Goal: Find specific page/section: Find specific page/section

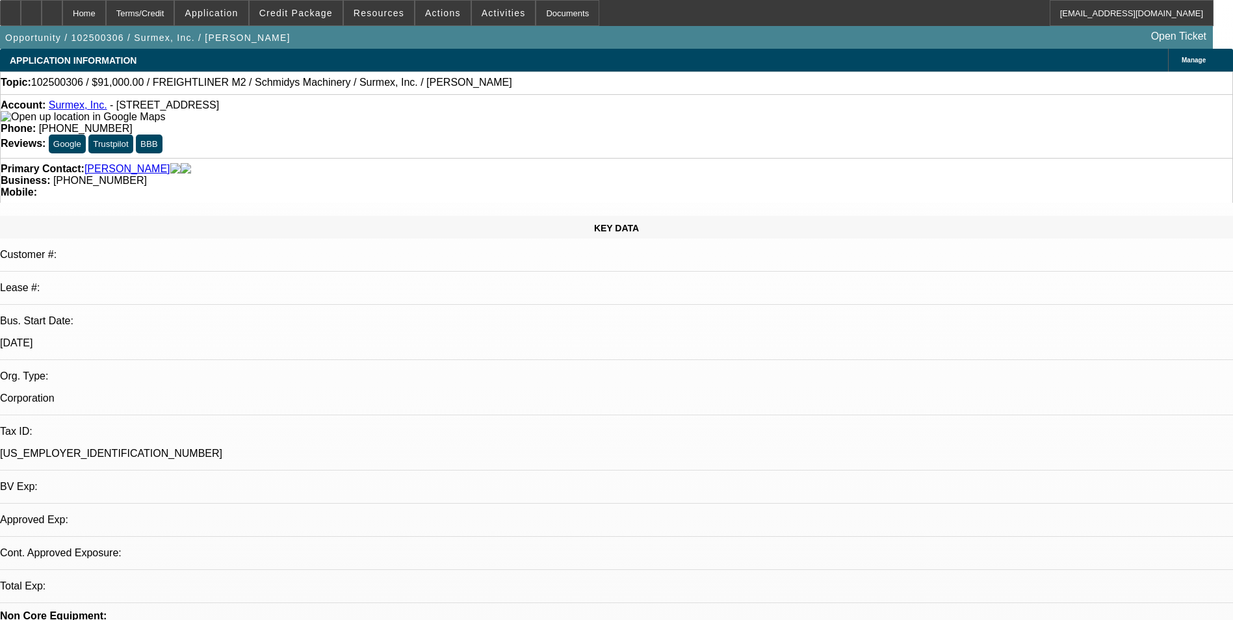
select select "0"
select select "2"
select select "0.1"
select select "0"
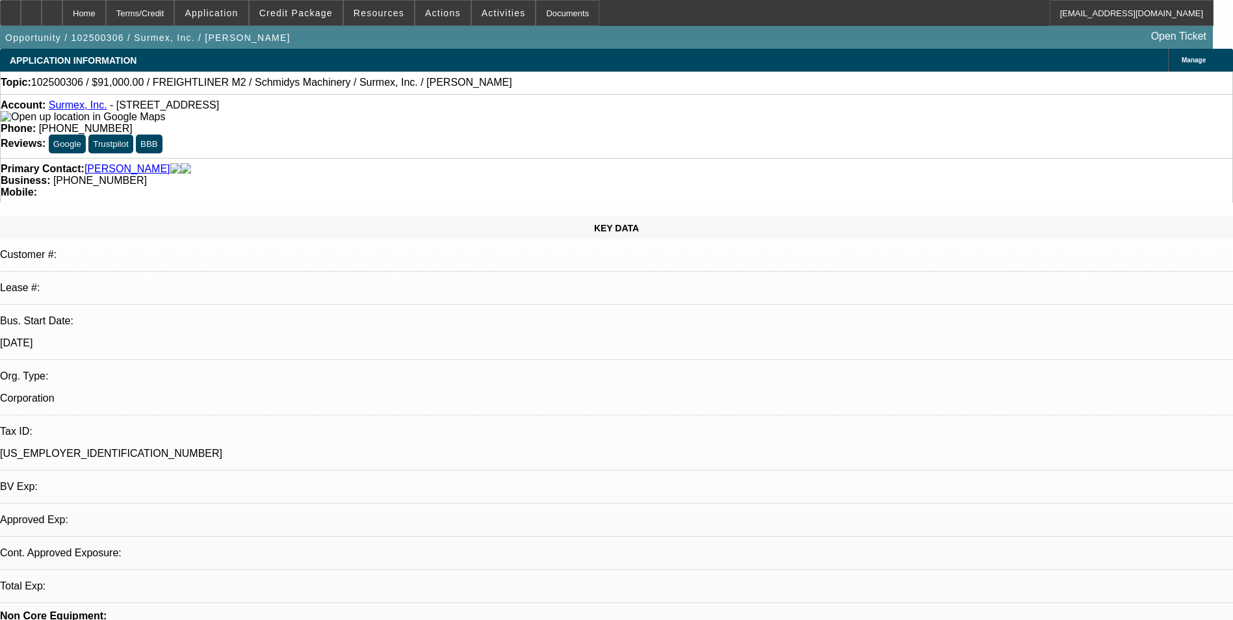
select select "0.1"
select select "1"
select select "2"
select select "4"
select select "1"
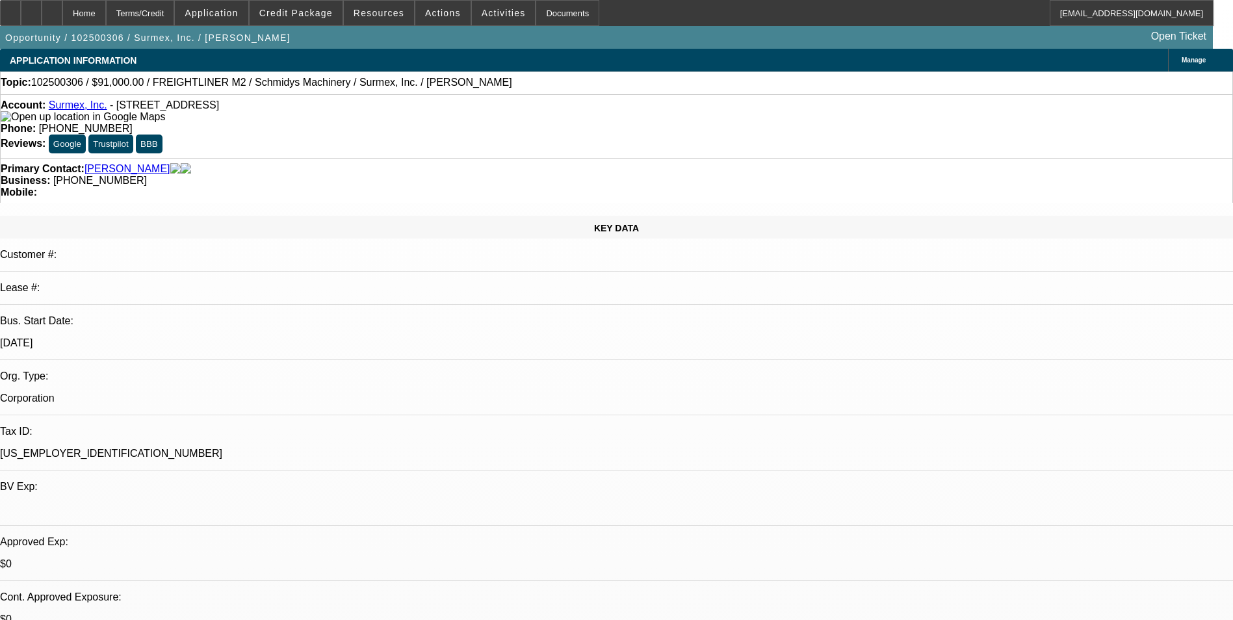
select select "1"
select select "4"
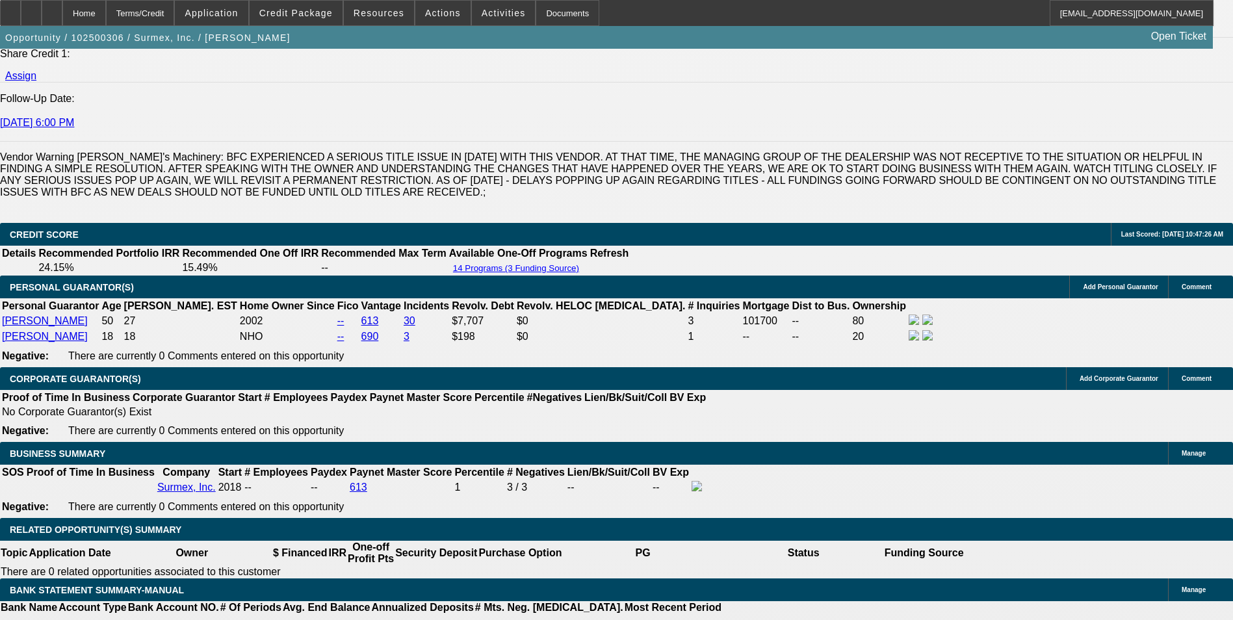
scroll to position [1588, 0]
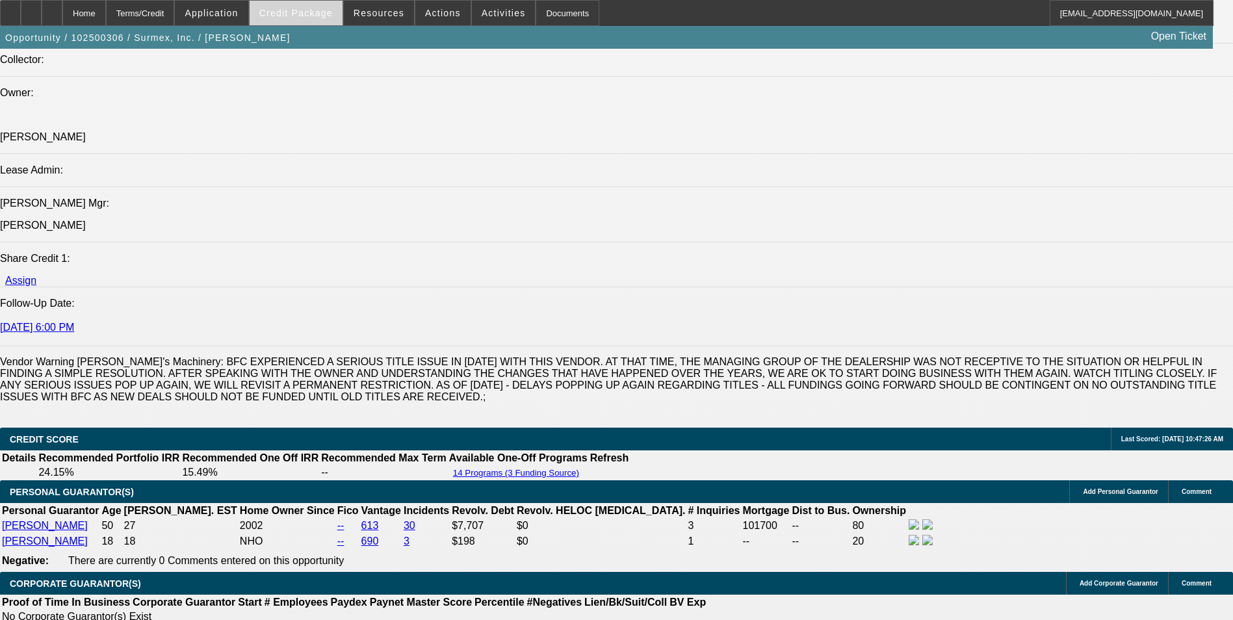
click at [302, 17] on span "Credit Package" at bounding box center [295, 13] width 73 height 10
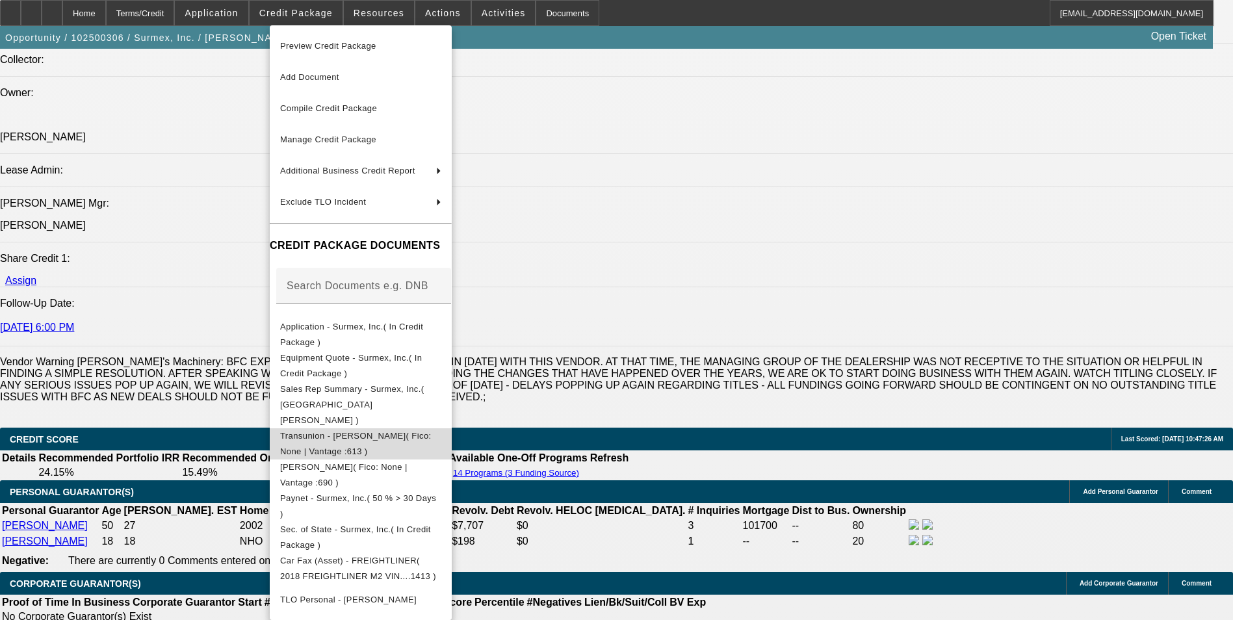
click at [415, 431] on span "Transunion - Romero, Abraham( Fico: None | Vantage :613 )" at bounding box center [355, 443] width 151 height 25
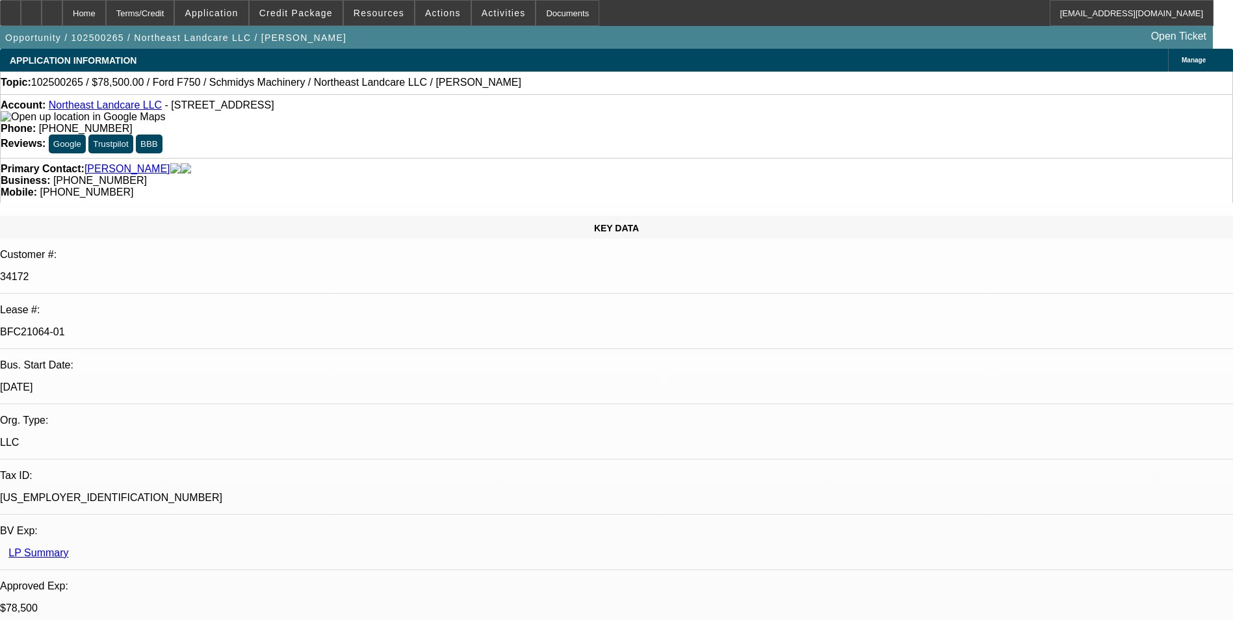
select select "0"
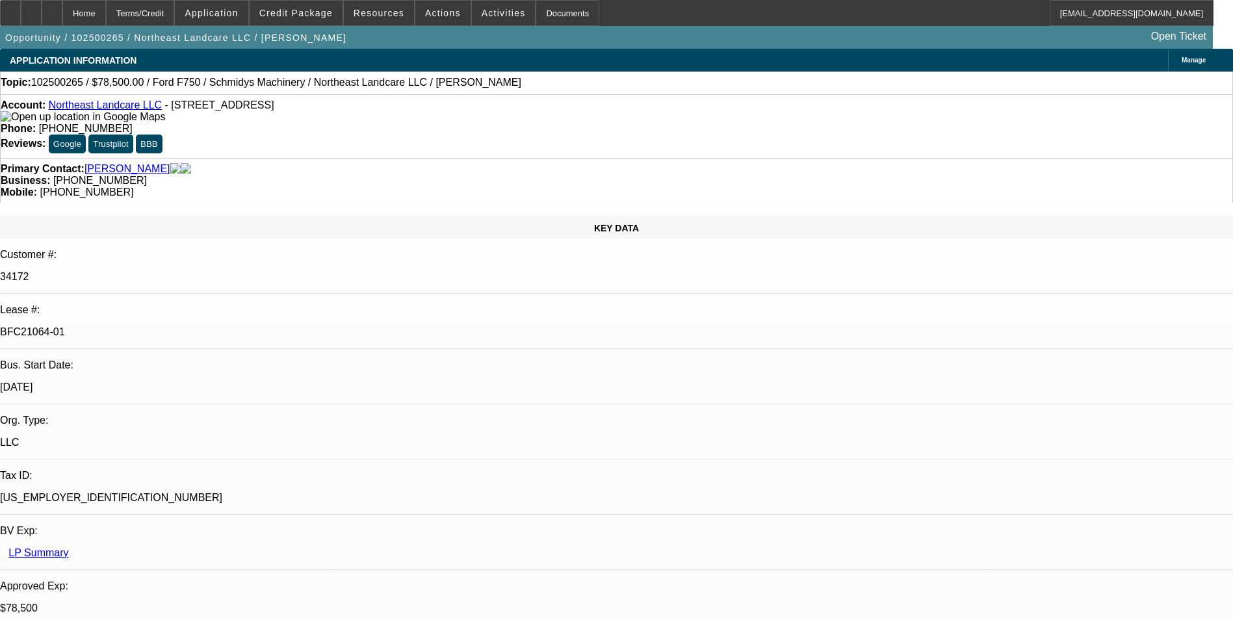
select select "0"
select select "1"
select select "2"
select select "6"
select select "1"
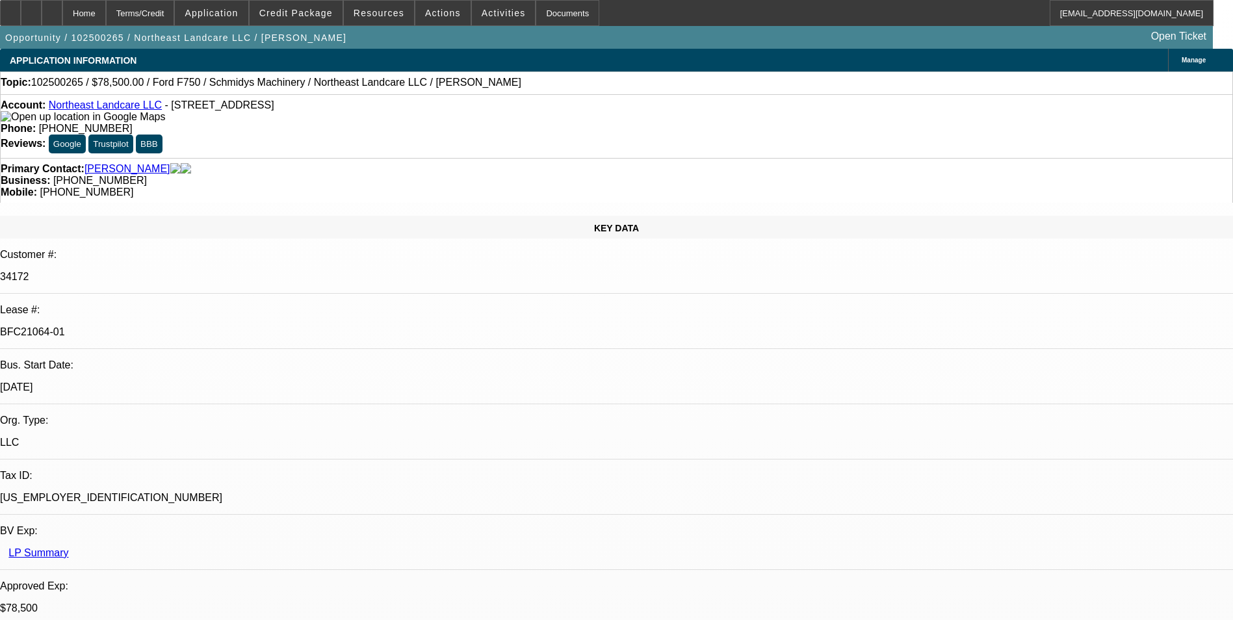
select select "2"
select select "6"
